Goal: Task Accomplishment & Management: Manage account settings

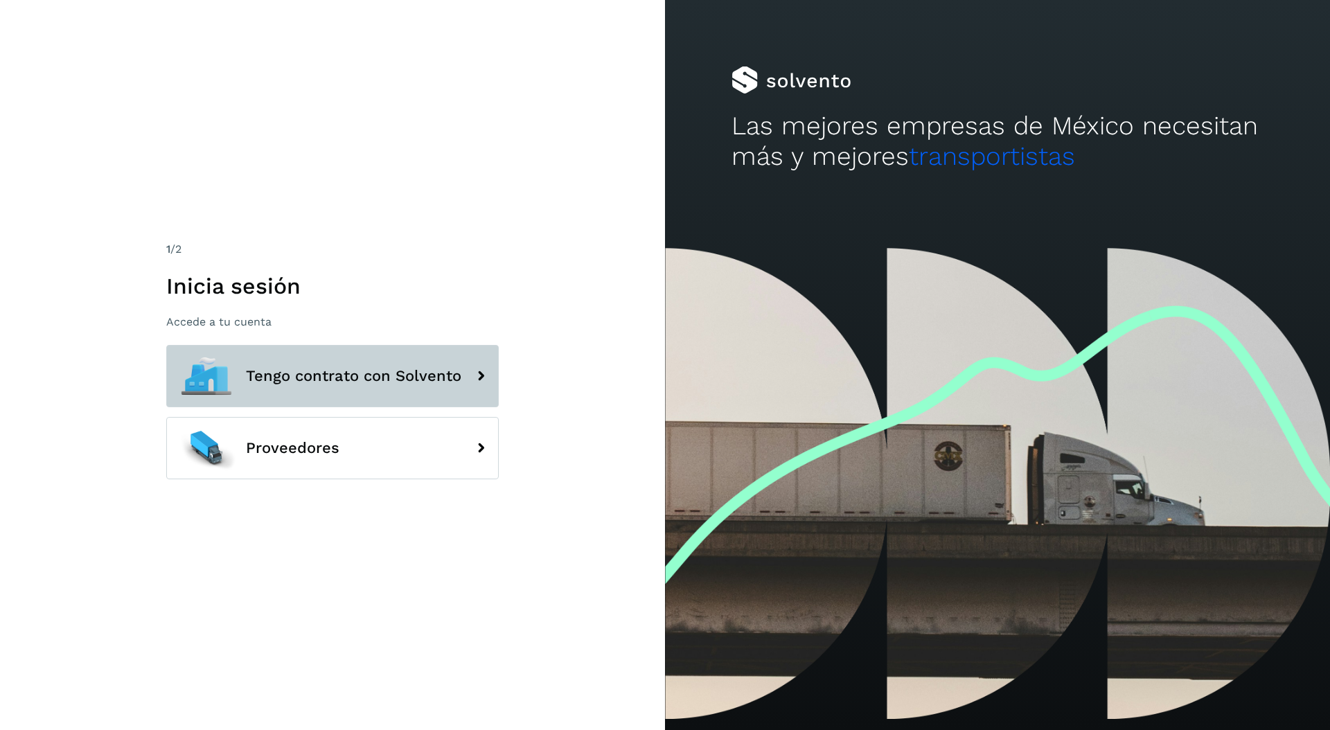
click at [339, 385] on button "Tengo contrato con Solvento" at bounding box center [332, 376] width 333 height 62
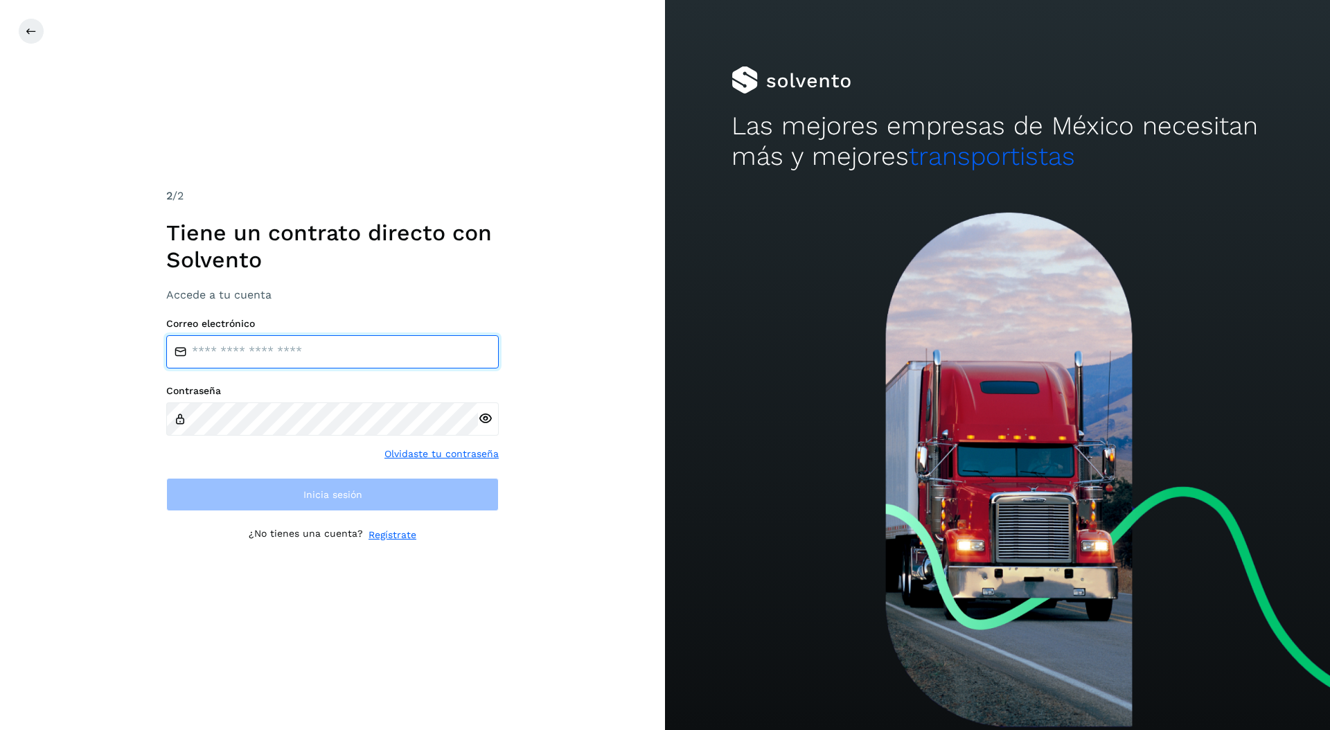
type input "**********"
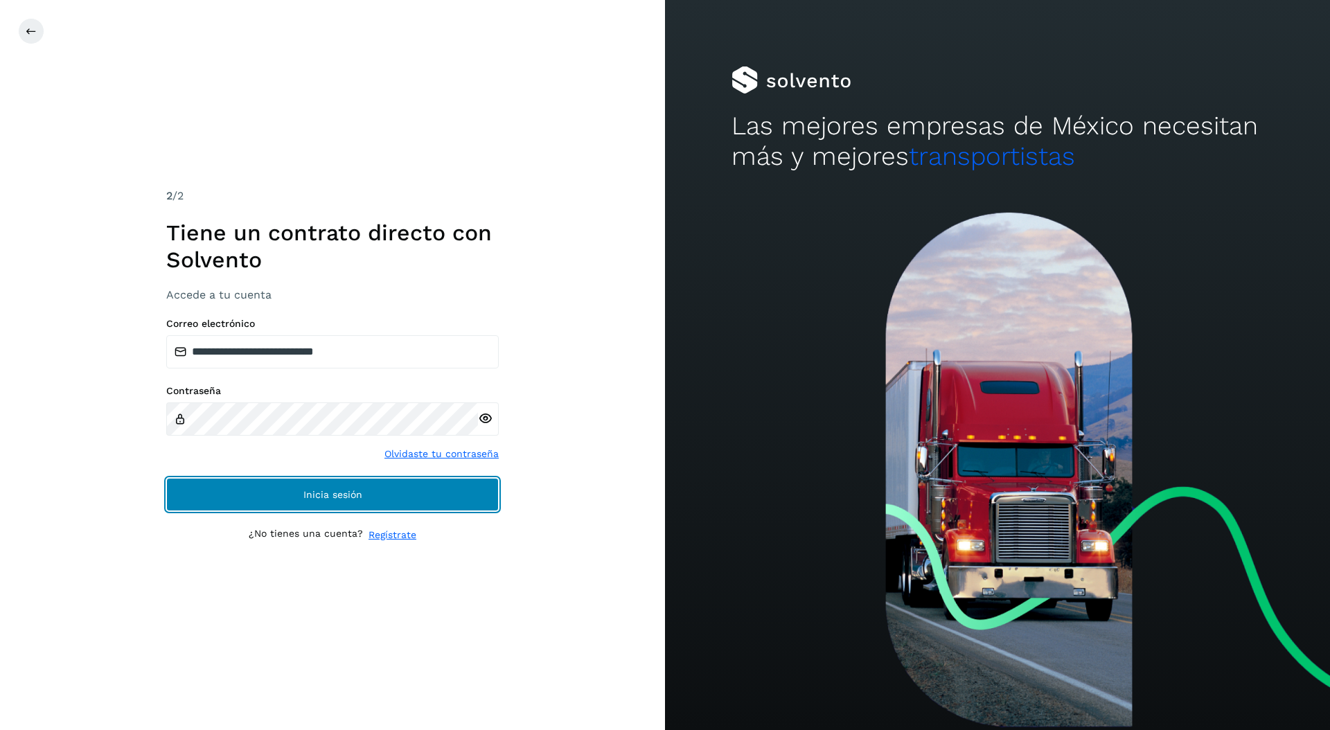
click at [322, 491] on span "Inicia sesión" at bounding box center [333, 495] width 59 height 10
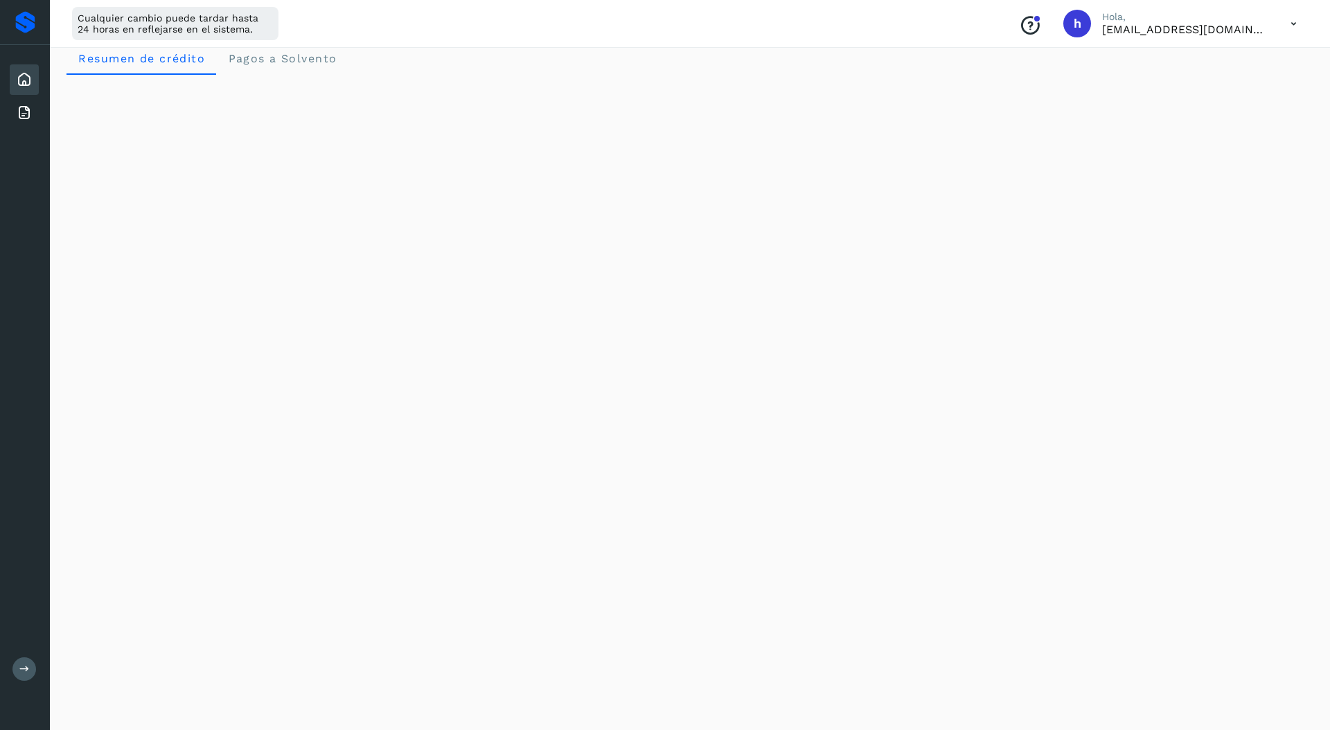
scroll to position [30, 0]
click at [1293, 30] on icon at bounding box center [1294, 24] width 28 height 28
click at [1230, 90] on div "Cerrar sesión" at bounding box center [1225, 89] width 165 height 26
